Goal: Transaction & Acquisition: Download file/media

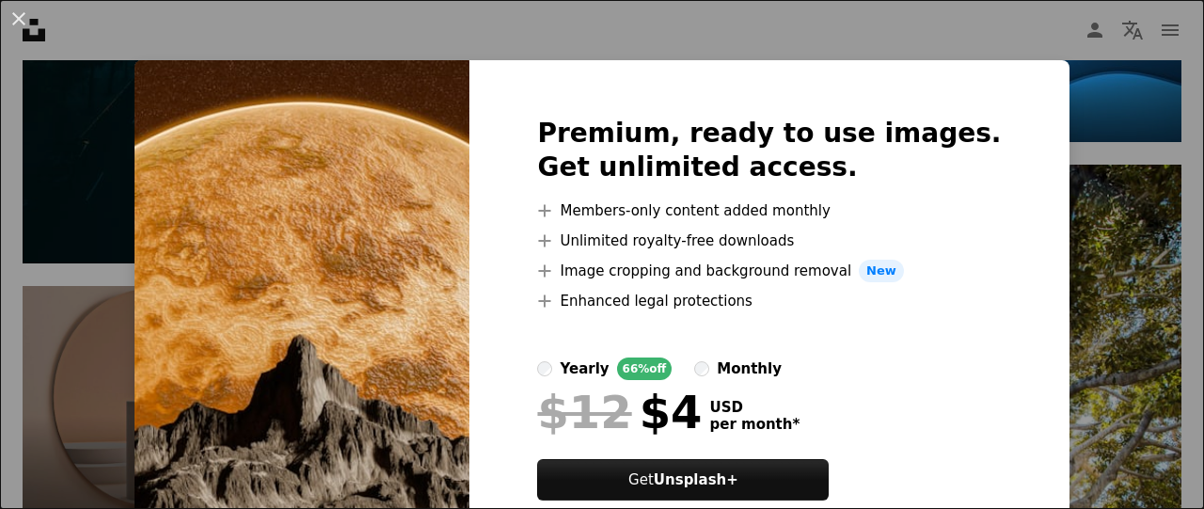
scroll to position [4421, 0]
click at [1037, 87] on div "An X shape Premium, ready to use images. Get unlimited access. A plus sign Memb…" at bounding box center [602, 254] width 1204 height 509
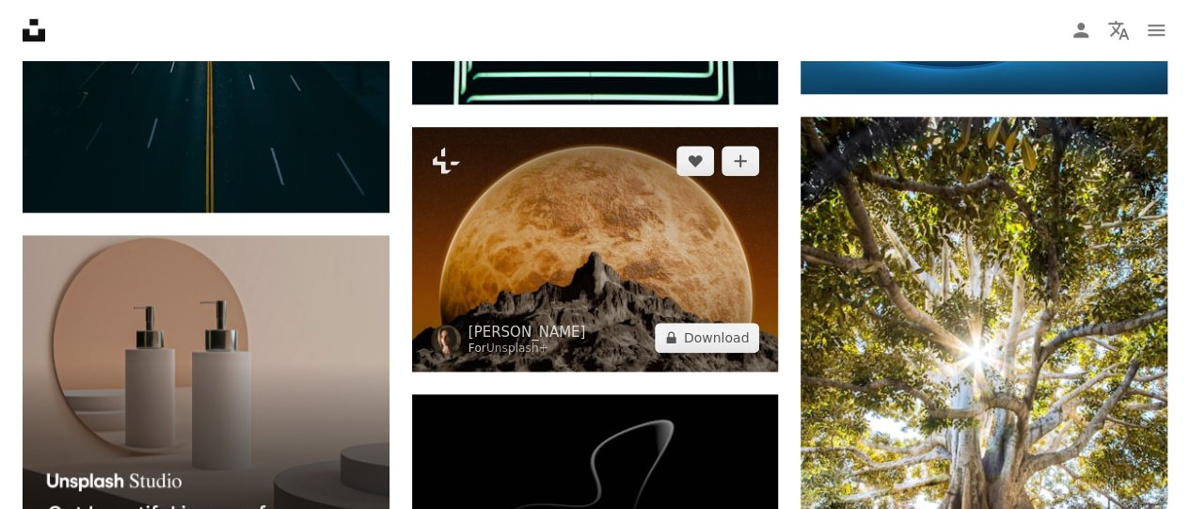
click at [697, 246] on img at bounding box center [595, 249] width 367 height 245
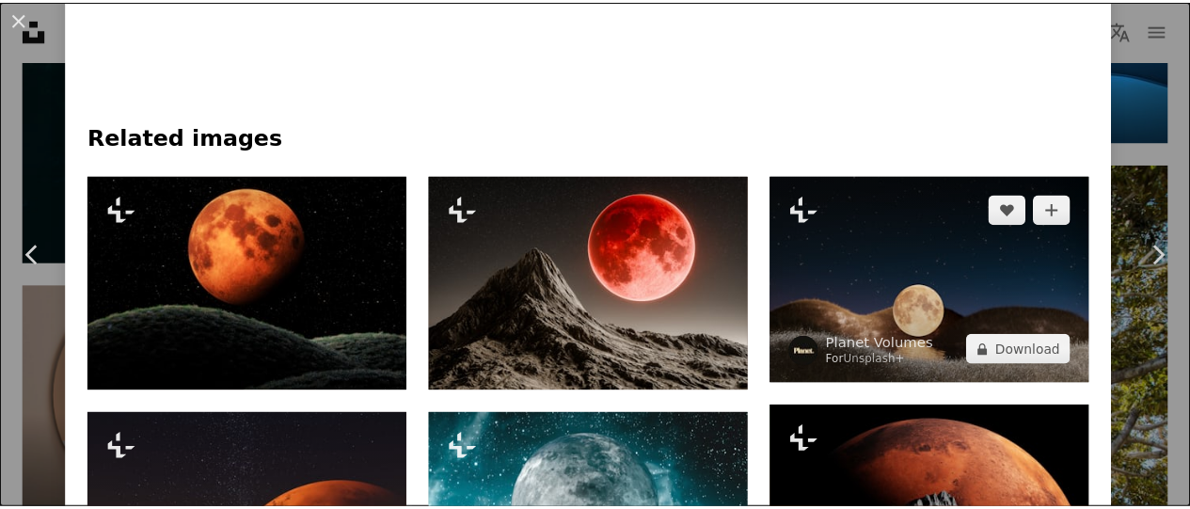
scroll to position [1599, 0]
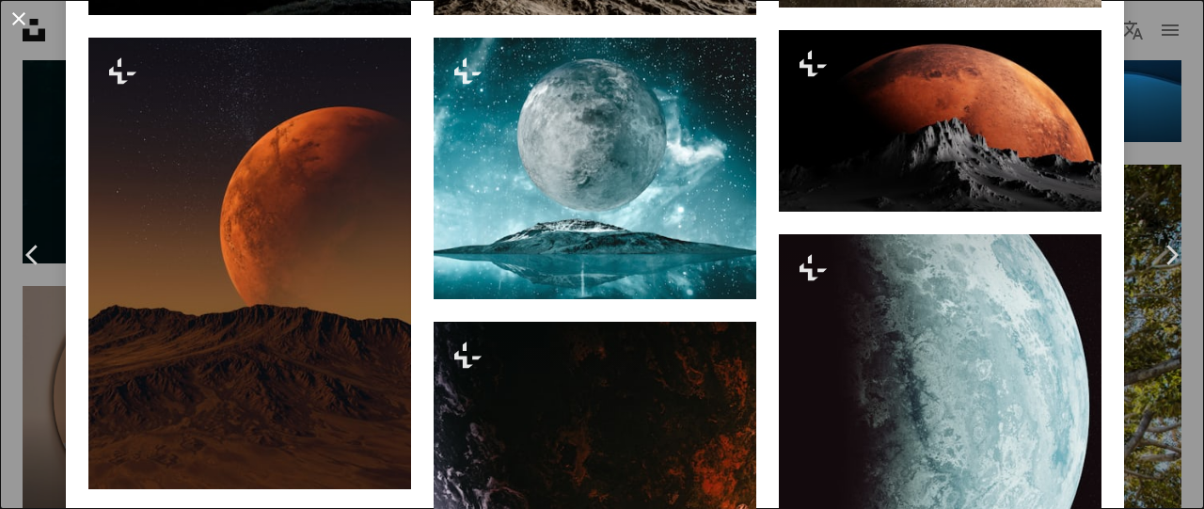
click at [12, 16] on button "An X shape" at bounding box center [19, 19] width 23 height 23
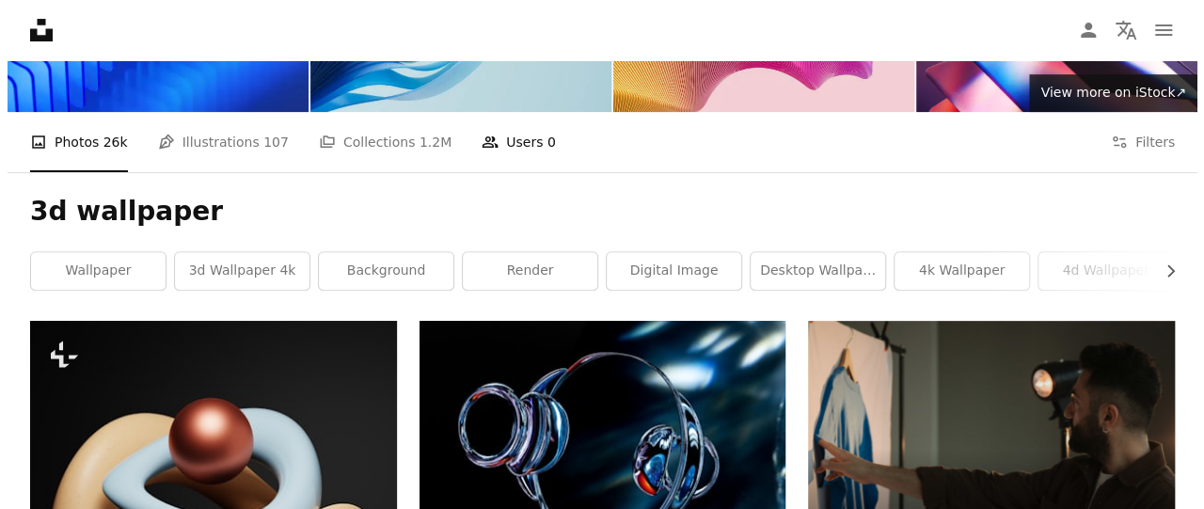
scroll to position [376, 0]
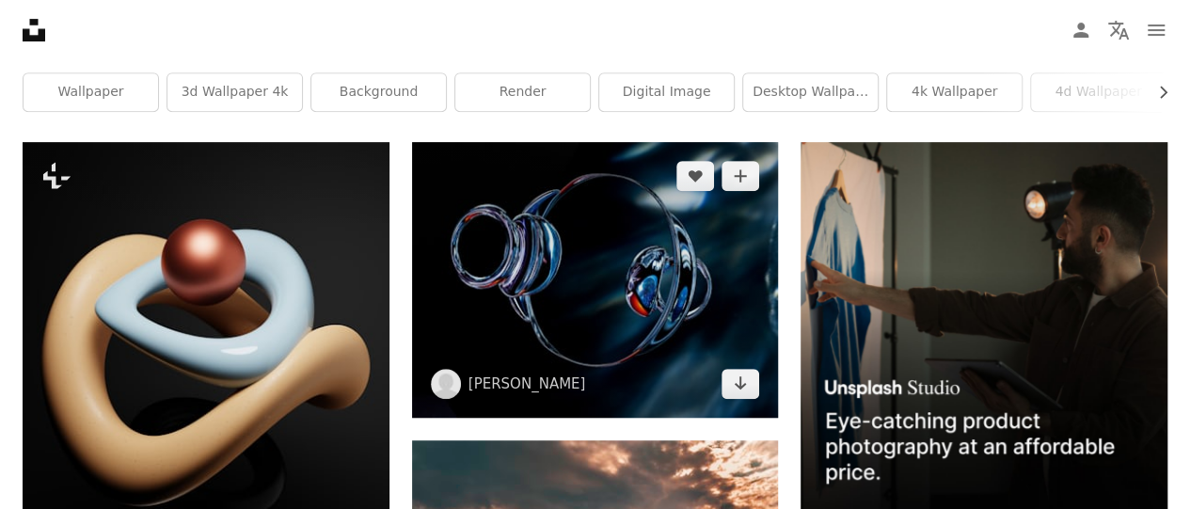
click at [664, 313] on img at bounding box center [595, 279] width 367 height 275
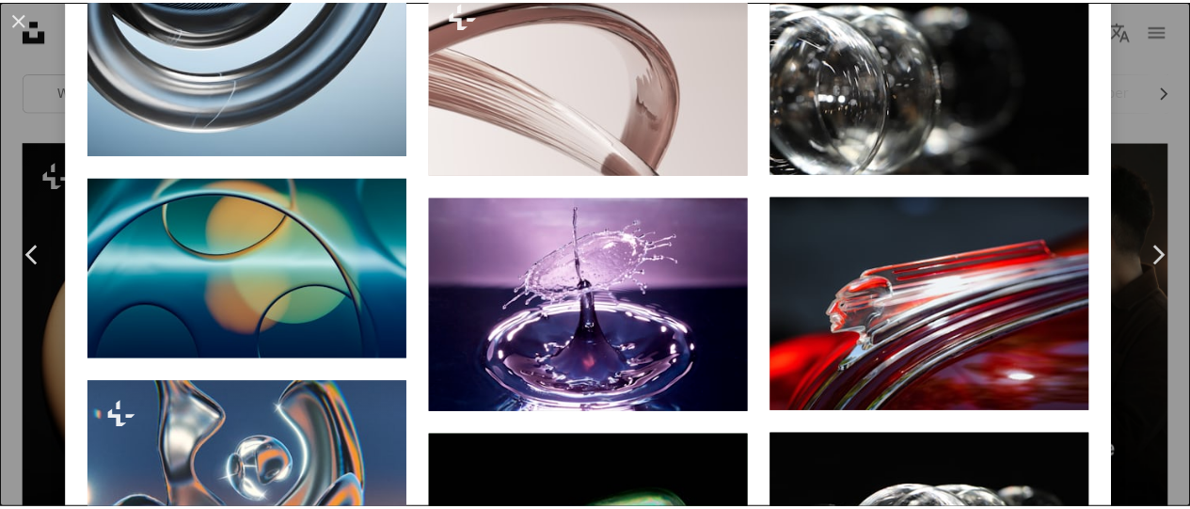
scroll to position [3669, 0]
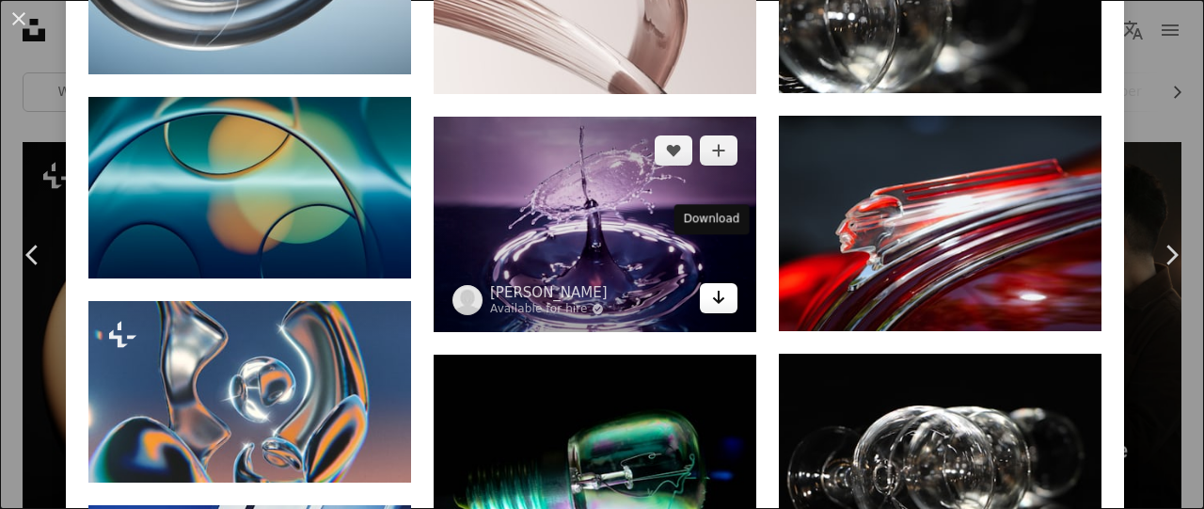
click at [711, 286] on icon "Arrow pointing down" at bounding box center [718, 297] width 15 height 23
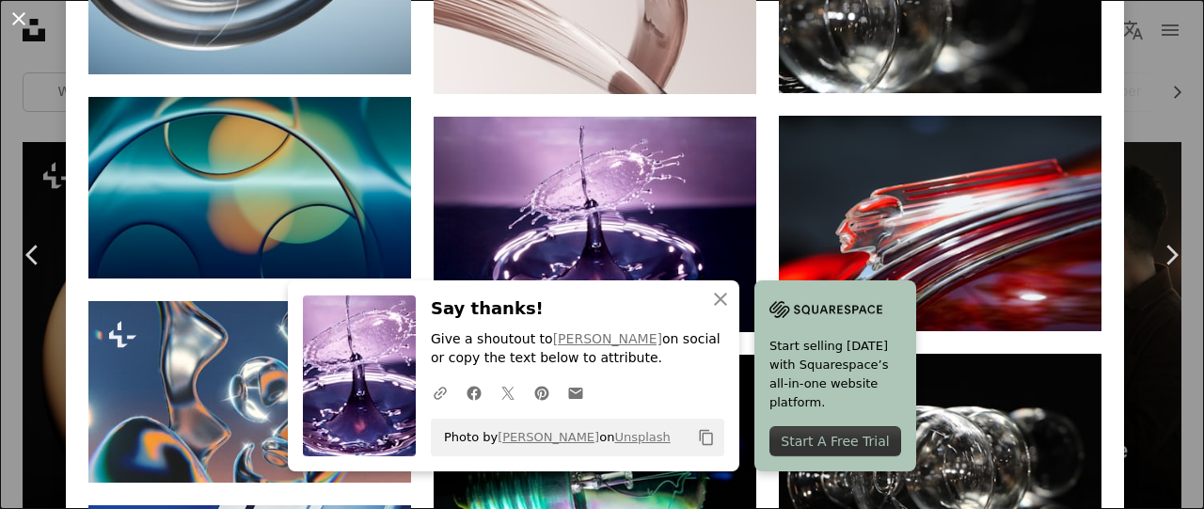
click at [24, 14] on button "An X shape" at bounding box center [19, 19] width 23 height 23
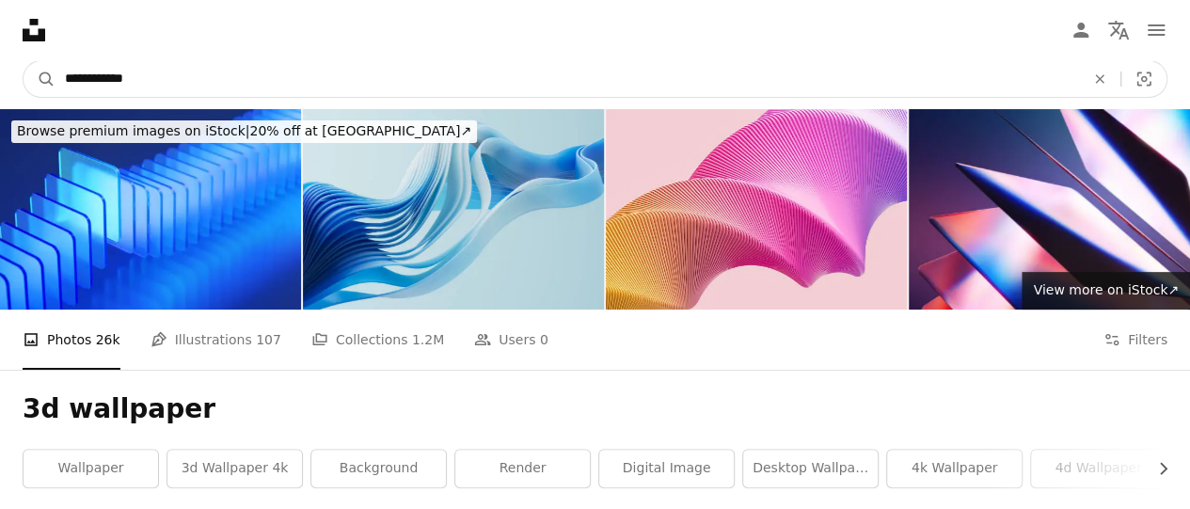
click at [179, 86] on input "**********" at bounding box center [568, 79] width 1024 height 36
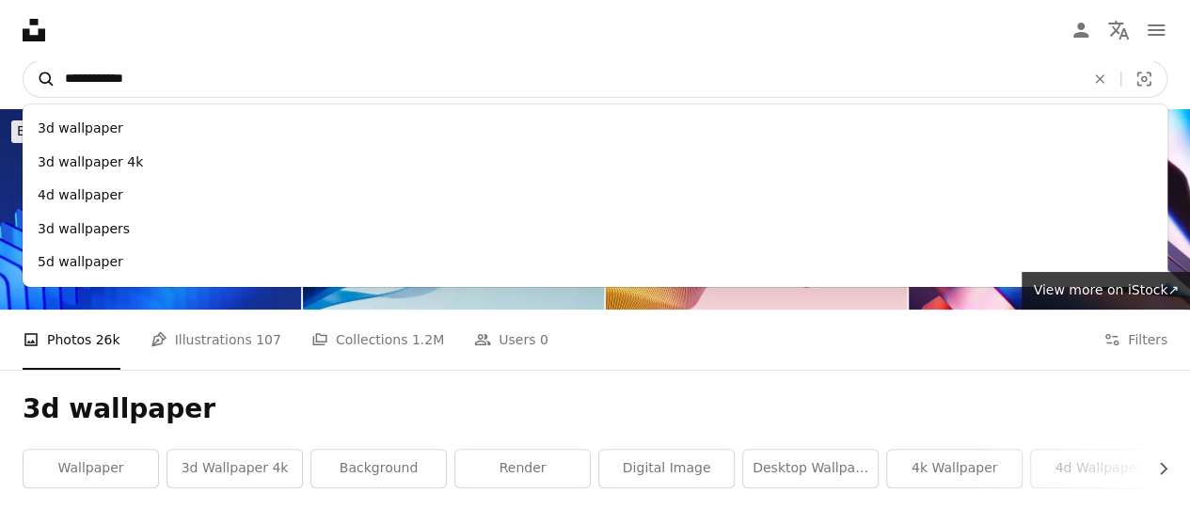
drag, startPoint x: 179, startPoint y: 86, endPoint x: 38, endPoint y: 78, distance: 141.3
click at [38, 78] on form "**********" at bounding box center [595, 79] width 1145 height 38
type input "*"
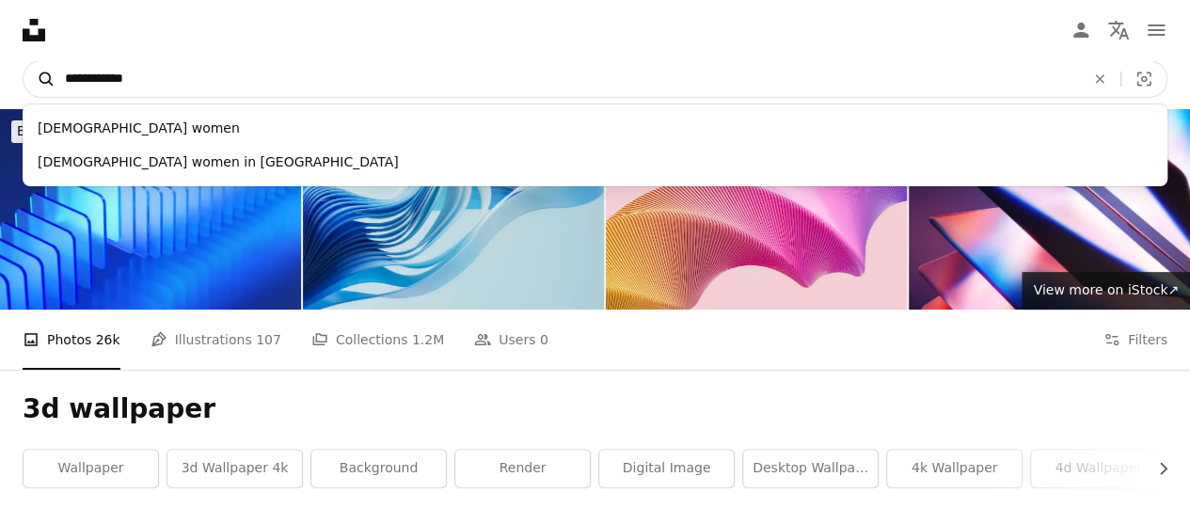
type input "**********"
click at [24, 61] on button "A magnifying glass" at bounding box center [40, 79] width 32 height 36
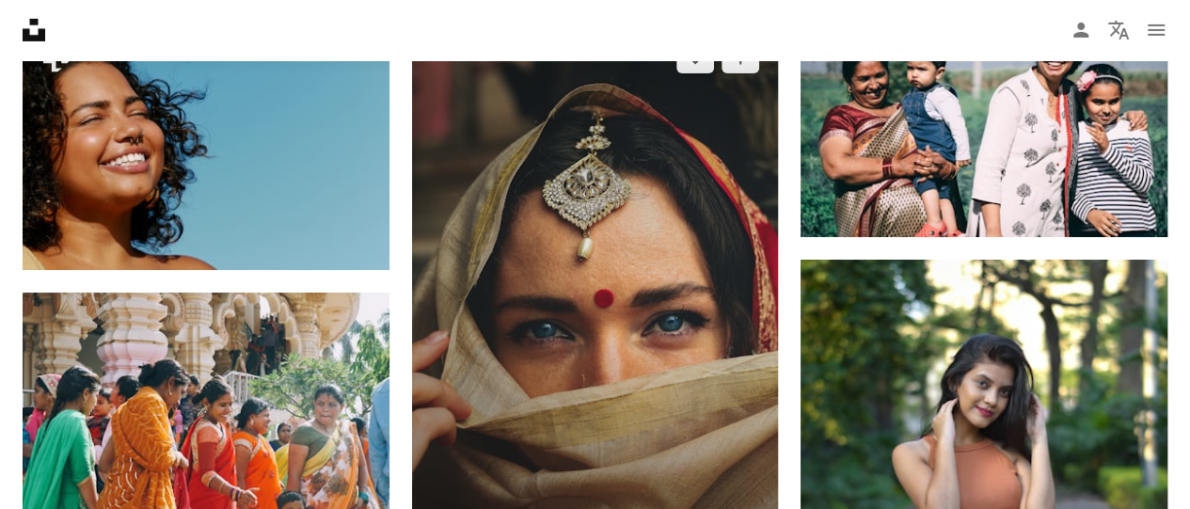
scroll to position [3010, 0]
